Goal: Task Accomplishment & Management: Use online tool/utility

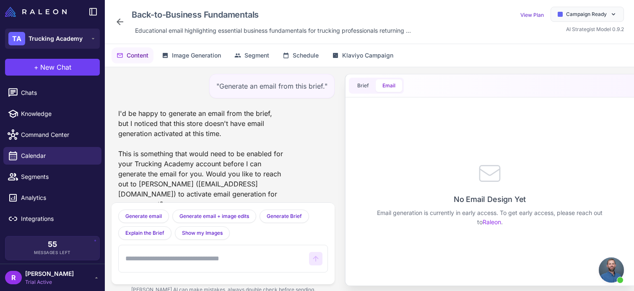
scroll to position [413, 0]
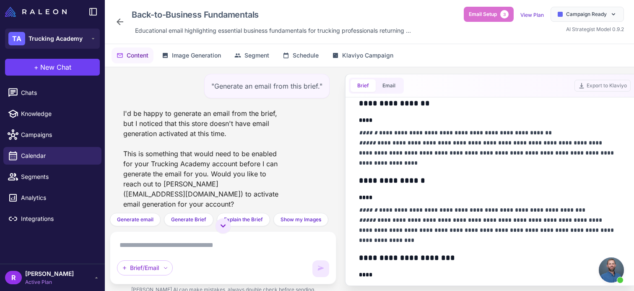
scroll to position [252, 0]
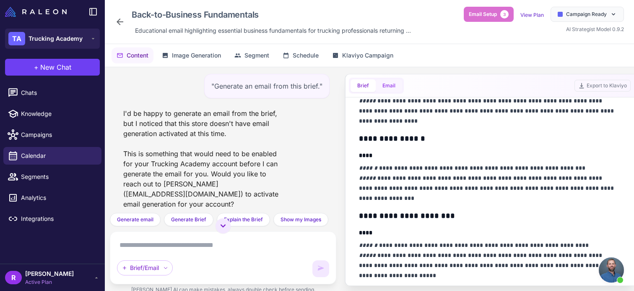
click at [388, 83] on button "Email" at bounding box center [389, 85] width 26 height 13
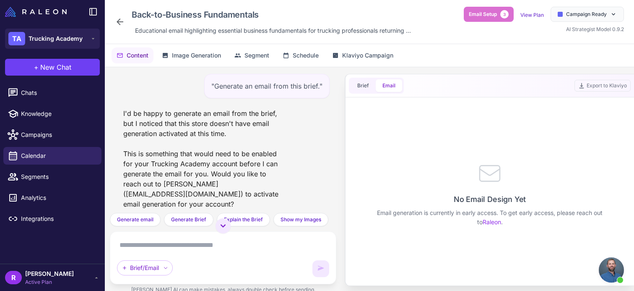
scroll to position [0, 0]
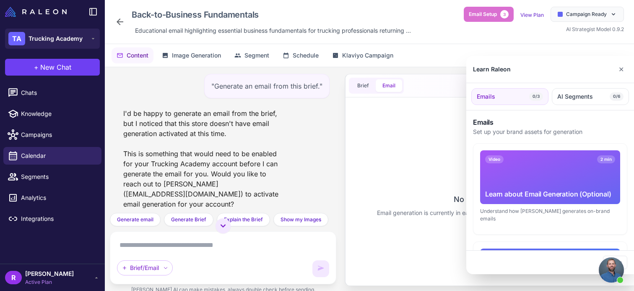
click at [448, 196] on div at bounding box center [317, 145] width 634 height 291
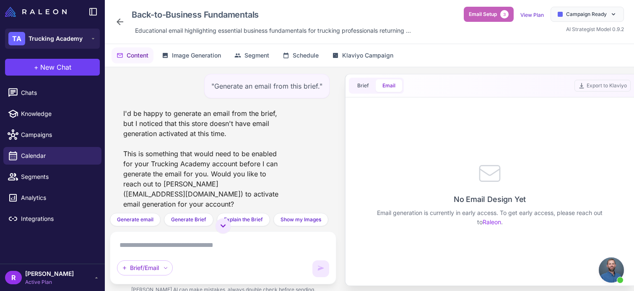
click at [497, 13] on span "Email Setup" at bounding box center [483, 14] width 28 height 8
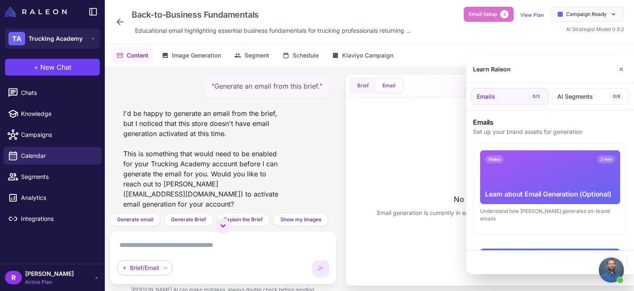
click at [521, 189] on div "Learn about Email Generation (Optional)" at bounding box center [550, 194] width 130 height 10
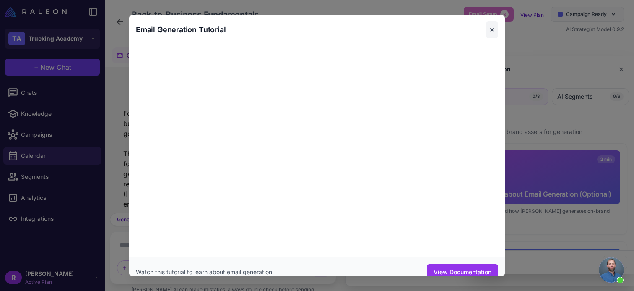
click at [488, 26] on button "✕" at bounding box center [492, 29] width 12 height 17
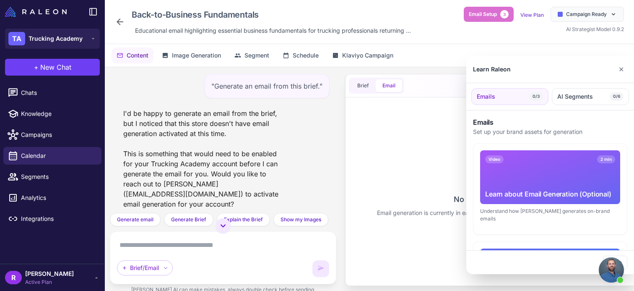
click at [402, 124] on div at bounding box center [317, 145] width 634 height 291
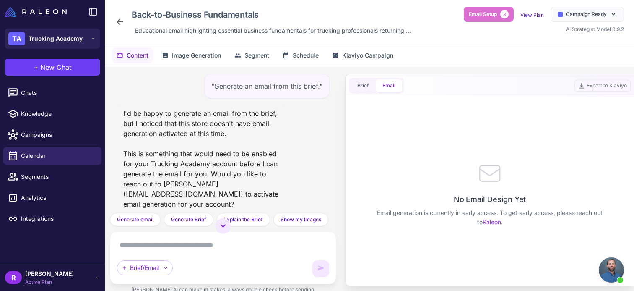
scroll to position [36, 0]
